Goal: Task Accomplishment & Management: Complete application form

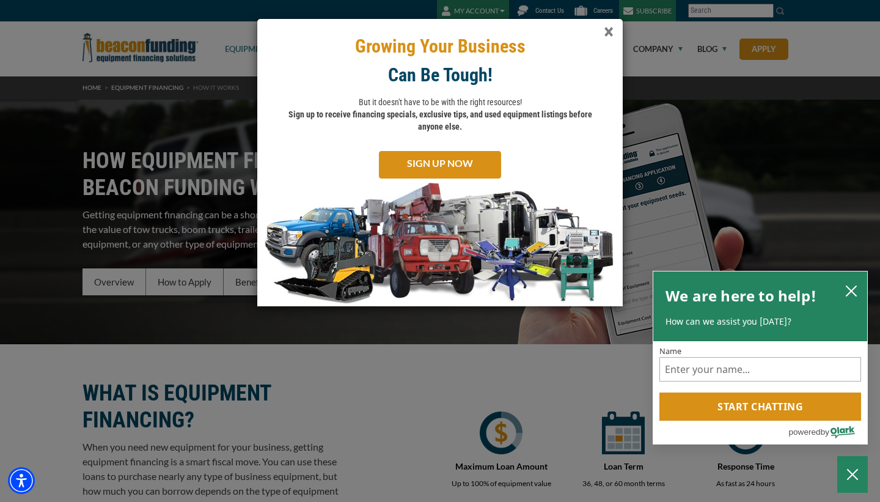
click at [606, 32] on span "×" at bounding box center [609, 32] width 10 height 25
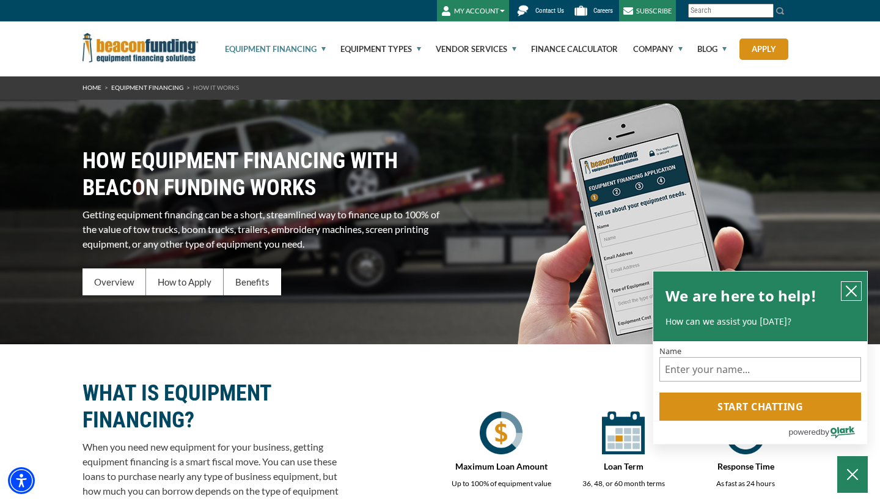
click at [850, 290] on icon "close chatbox" at bounding box center [851, 291] width 10 height 10
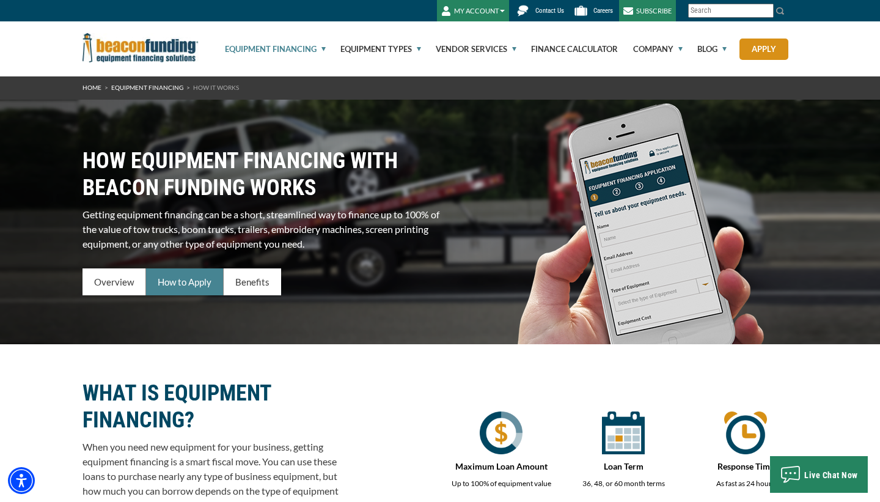
click at [160, 277] on div "How to Apply" at bounding box center [185, 281] width 78 height 27
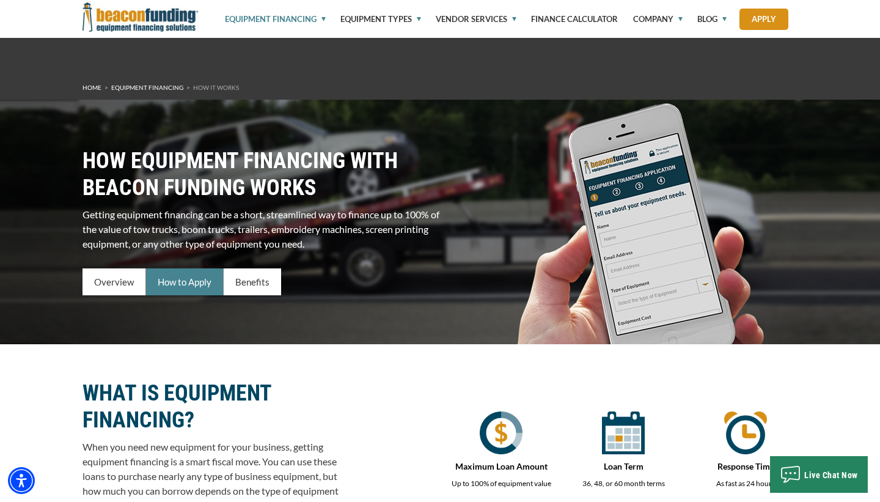
scroll to position [849, 0]
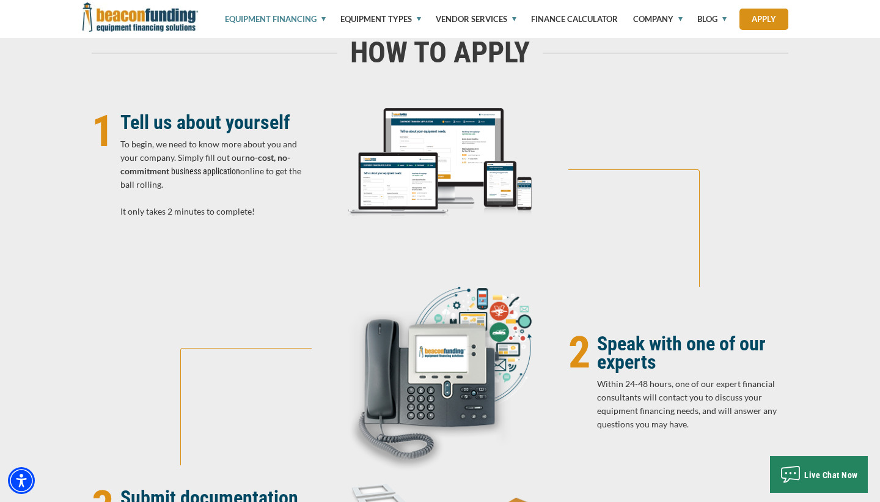
click at [185, 176] on link "business application" at bounding box center [205, 171] width 69 height 10
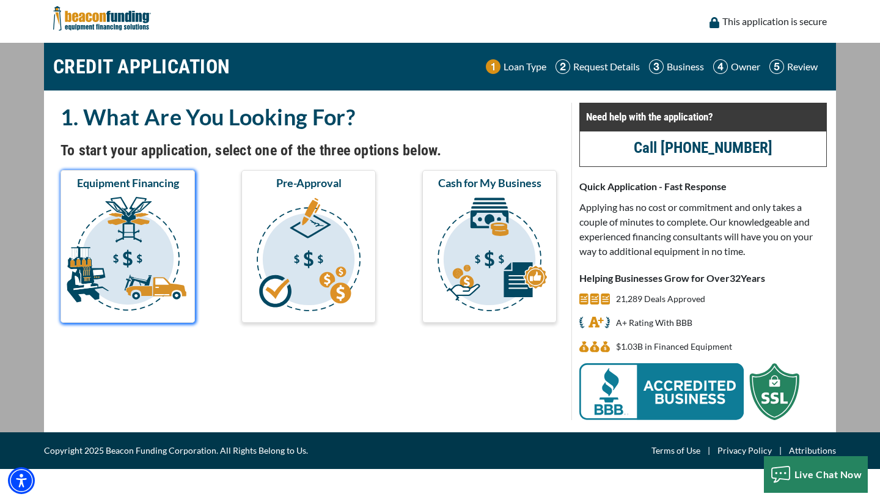
click at [135, 263] on img "submit" at bounding box center [128, 256] width 130 height 122
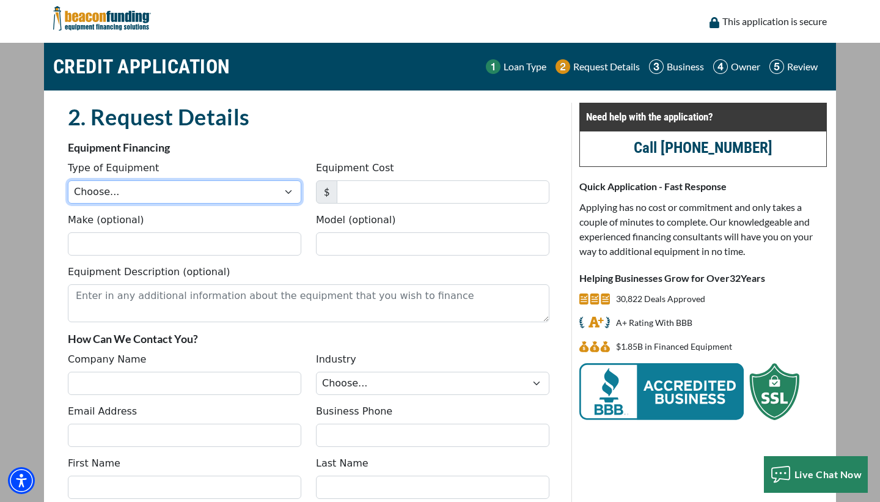
click at [283, 191] on select "Choose... Backhoe Boom/Bucket Truck Chipper Commercial Mower Crane DTG/DTF Prin…" at bounding box center [184, 191] width 233 height 23
select select "2"
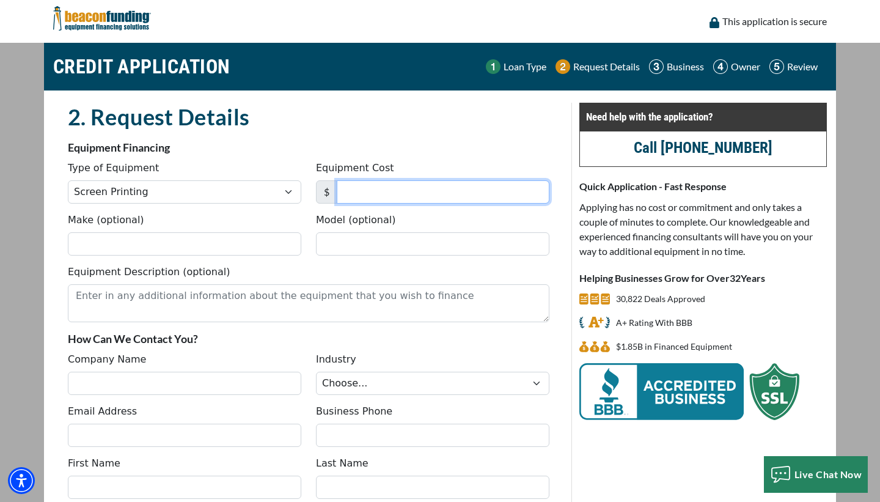
click at [365, 186] on input "Equipment Cost" at bounding box center [443, 191] width 213 height 23
type input "7,000"
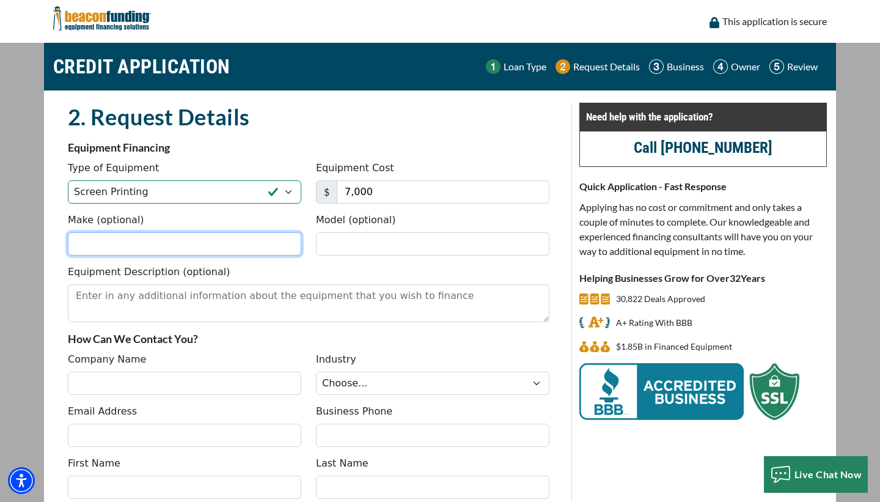
click at [162, 248] on input "Make (optional)" at bounding box center [184, 243] width 233 height 23
type input "Stahls"
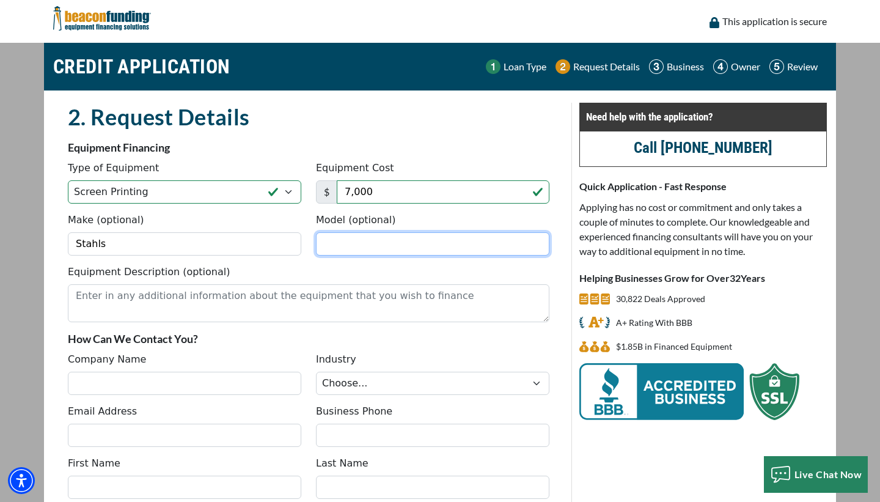
click at [339, 246] on input "Model (optional)" at bounding box center [432, 243] width 233 height 23
type input "F"
type input "Air Fusion package"
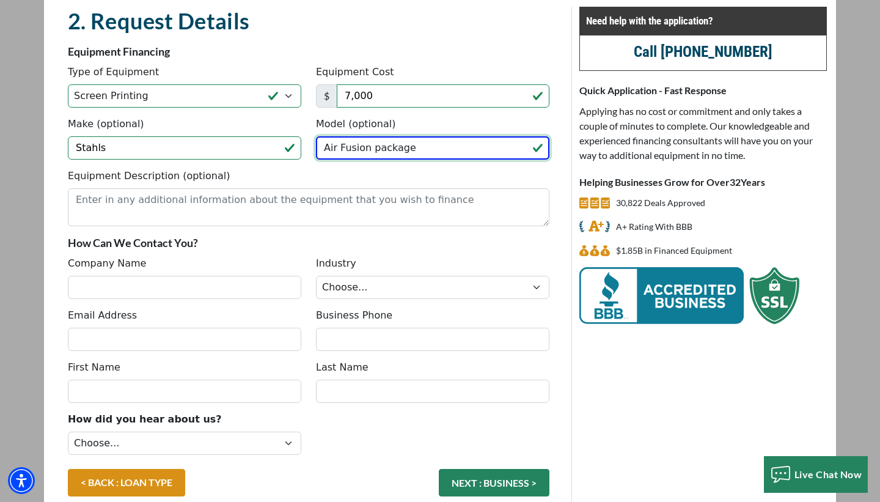
scroll to position [161, 0]
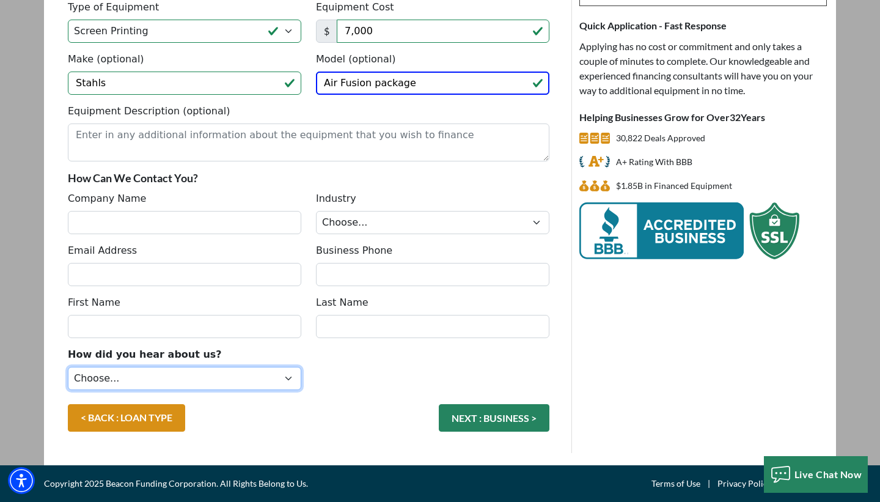
click at [279, 379] on select "Choose... Internet Search Vendor Referral Word of Mouth Client Referral Email E…" at bounding box center [184, 378] width 233 height 23
